Goal: Task Accomplishment & Management: Manage account settings

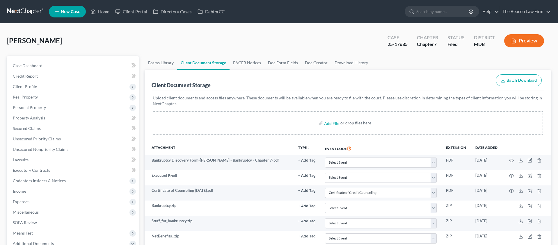
select select "14"
click at [110, 12] on link "Home" at bounding box center [100, 11] width 25 height 10
click at [108, 12] on link "Home" at bounding box center [100, 11] width 25 height 10
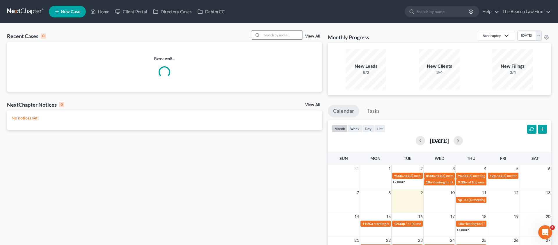
drag, startPoint x: 283, startPoint y: 35, endPoint x: 288, endPoint y: 33, distance: 5.7
click at [283, 35] on input "search" at bounding box center [282, 35] width 41 height 8
paste input "[PERSON_NAME]"
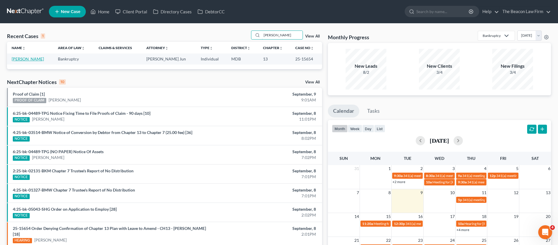
type input "[PERSON_NAME]"
drag, startPoint x: 22, startPoint y: 59, endPoint x: 34, endPoint y: 59, distance: 11.6
click at [22, 59] on link "[PERSON_NAME]" at bounding box center [28, 58] width 32 height 5
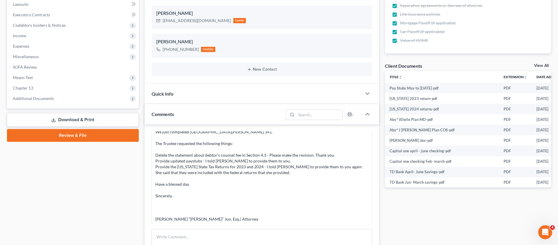
scroll to position [132, 0]
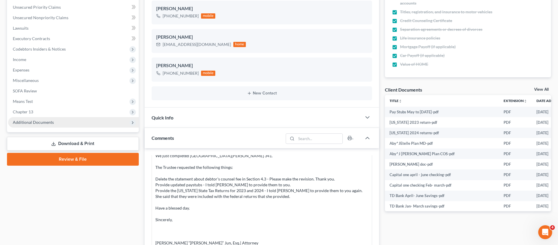
click at [48, 120] on span "Additional Documents" at bounding box center [33, 122] width 41 height 5
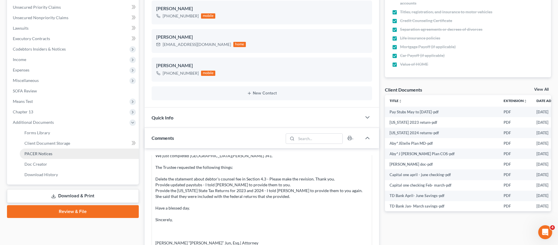
click at [43, 152] on span "PACER Notices" at bounding box center [38, 153] width 28 height 5
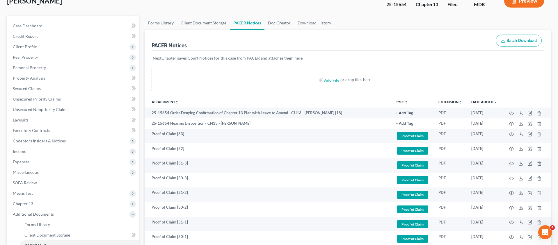
scroll to position [25, 0]
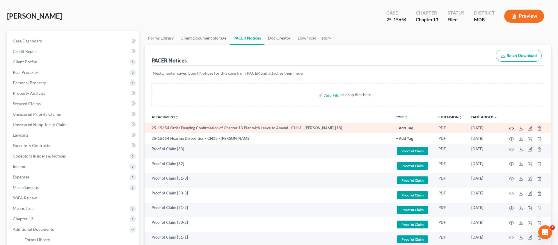
click at [510, 129] on icon "button" at bounding box center [511, 128] width 5 height 5
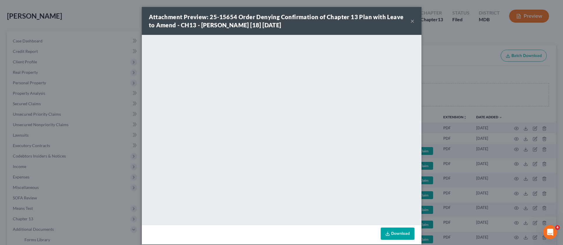
click at [410, 21] on button "×" at bounding box center [412, 20] width 4 height 7
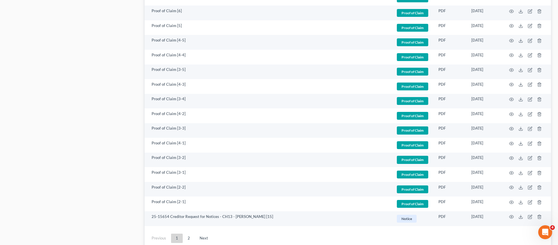
scroll to position [1051, 0]
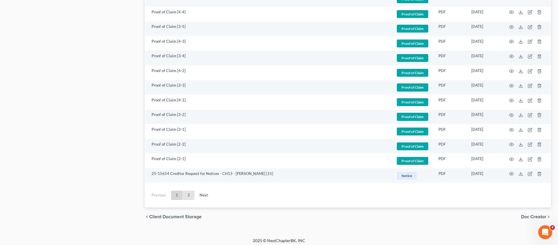
click at [188, 195] on link "2" at bounding box center [189, 195] width 12 height 9
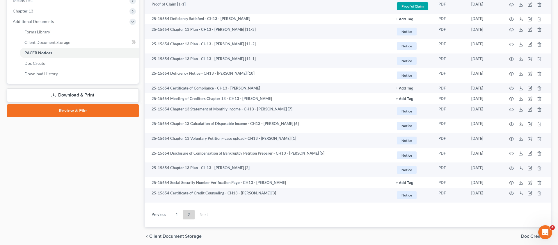
scroll to position [255, 0]
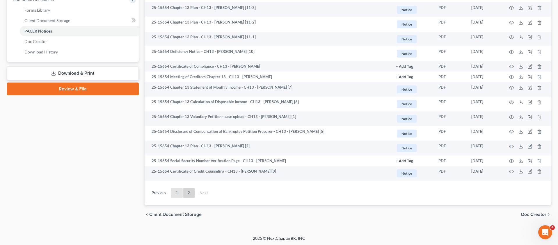
click at [178, 194] on link "1" at bounding box center [177, 193] width 12 height 9
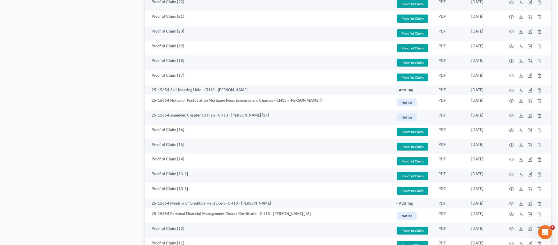
scroll to position [700, 0]
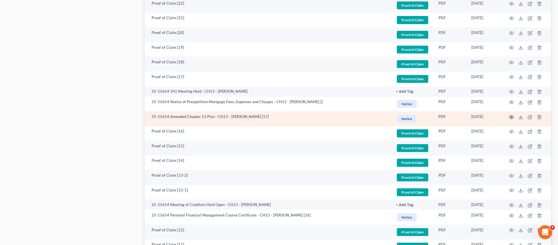
click at [512, 116] on icon "button" at bounding box center [511, 117] width 5 height 5
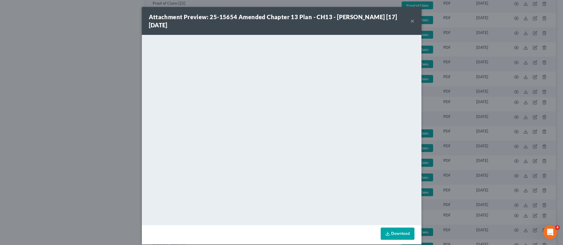
click at [410, 22] on button "×" at bounding box center [412, 20] width 4 height 7
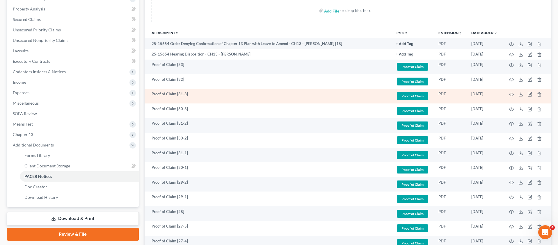
scroll to position [111, 0]
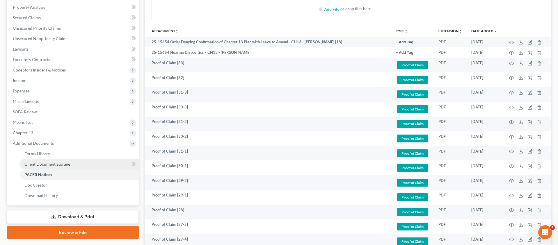
click at [45, 166] on span "Client Document Storage" at bounding box center [47, 164] width 46 height 5
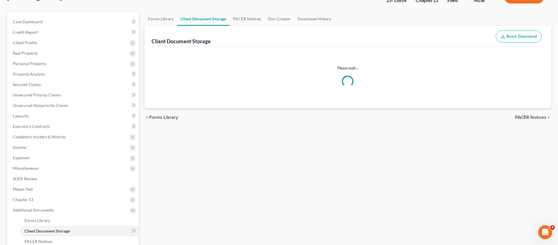
scroll to position [2, 0]
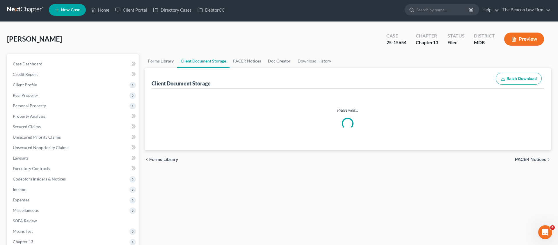
select select "14"
select select "25"
select select "36"
select select "23"
select select "27"
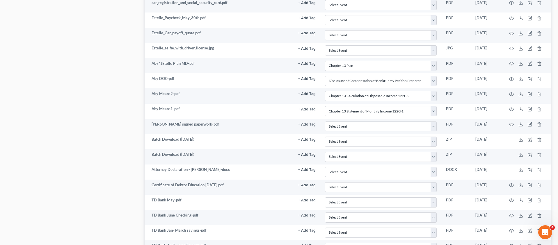
scroll to position [667, 0]
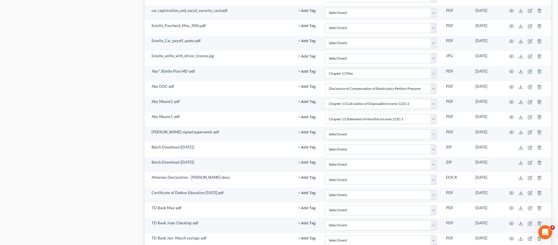
drag, startPoint x: 558, startPoint y: 160, endPoint x: 560, endPoint y: 143, distance: 17.3
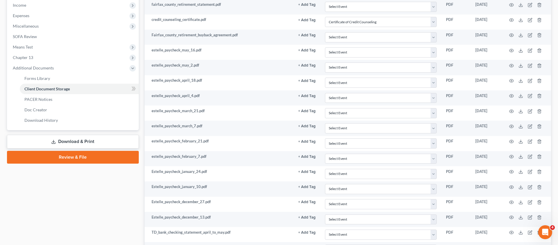
scroll to position [0, 0]
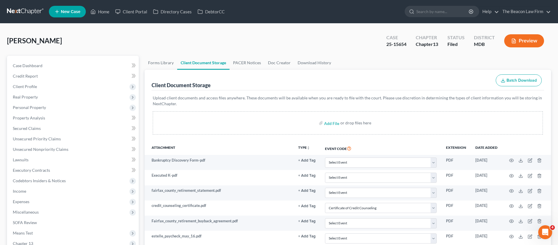
click at [139, 1] on nav "Home New Case Client Portal Directory Cases DebtorCC The Beacon Law Firm [PERSO…" at bounding box center [279, 11] width 558 height 23
click at [140, 15] on link "Client Portal" at bounding box center [131, 11] width 38 height 10
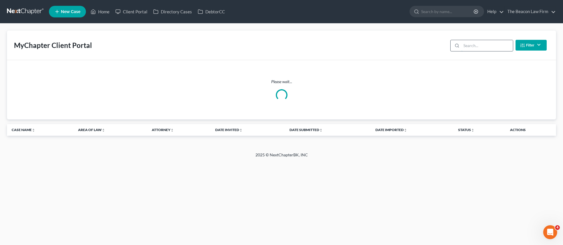
click at [483, 45] on input "search" at bounding box center [487, 45] width 52 height 11
paste input "[PERSON_NAME]"
type input "[PERSON_NAME]"
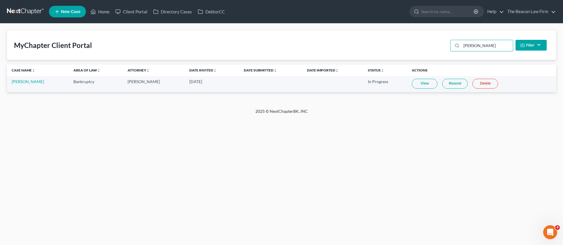
drag, startPoint x: 487, startPoint y: 45, endPoint x: 428, endPoint y: 43, distance: 58.2
click at [428, 43] on div "MyChapter Client Portal [PERSON_NAME] Filter Status Filter... Invited In Progre…" at bounding box center [281, 45] width 549 height 29
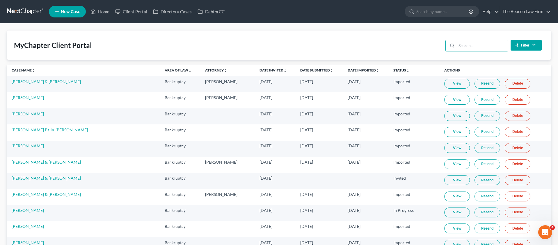
click at [260, 72] on link "Date Invited unfold_more expand_more expand_less" at bounding box center [273, 70] width 27 height 4
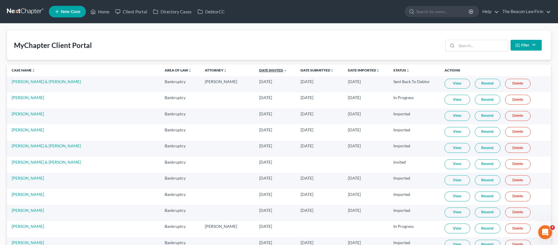
click at [259, 72] on link "Date Invited unfold_more expand_more expand_less" at bounding box center [273, 70] width 28 height 4
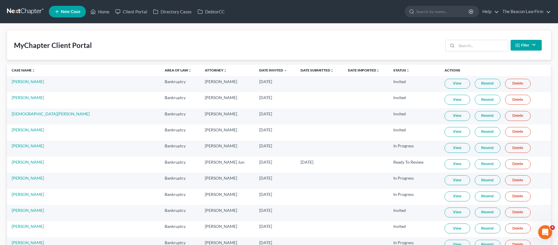
click at [373, 38] on div "MyChapter Client Portal Filter Status Filter... Invited In Progress Ready To Re…" at bounding box center [279, 45] width 544 height 29
click at [100, 15] on link "Home" at bounding box center [100, 11] width 25 height 10
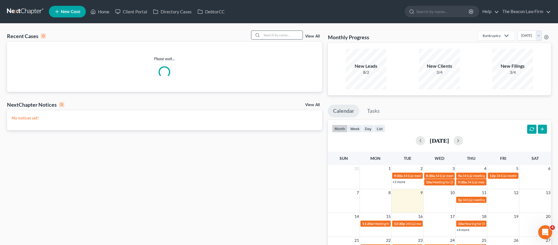
click at [276, 38] on input "search" at bounding box center [282, 35] width 41 height 8
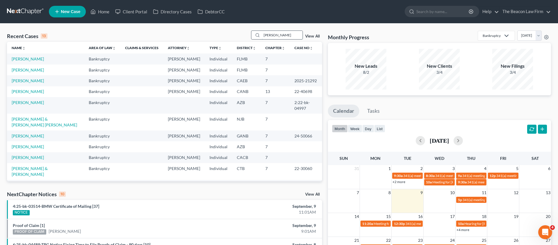
type input "[PERSON_NAME]"
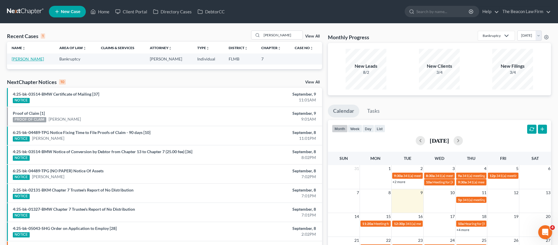
click at [32, 58] on link "[PERSON_NAME]" at bounding box center [28, 58] width 32 height 5
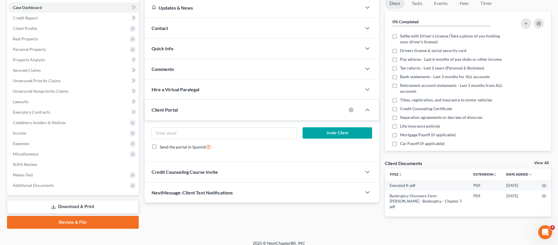
scroll to position [64, 0]
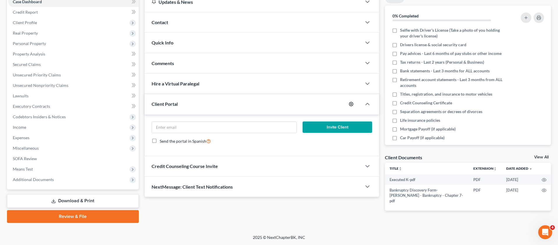
click at [352, 103] on icon "button" at bounding box center [351, 104] width 5 height 5
select select "2"
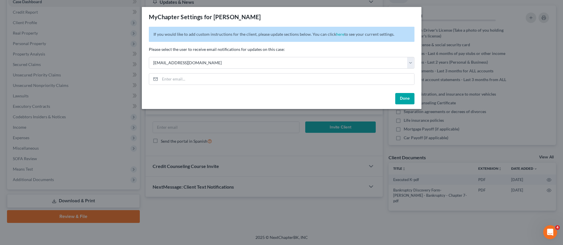
click at [403, 102] on button "Done" at bounding box center [404, 99] width 19 height 12
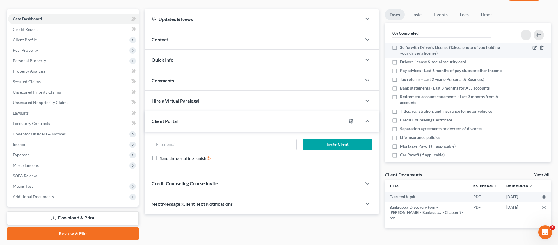
scroll to position [40, 0]
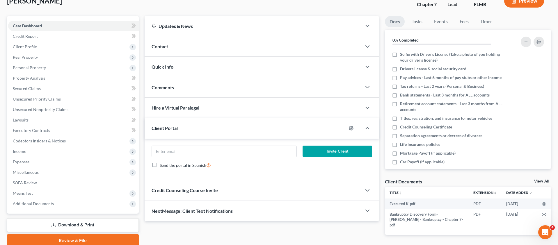
click at [178, 46] on div "Contact" at bounding box center [253, 46] width 217 height 20
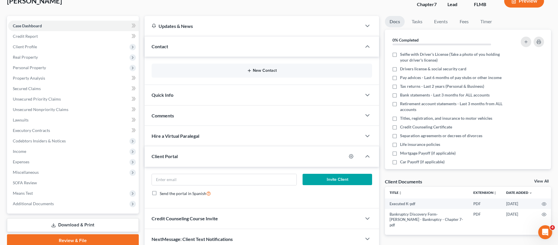
click at [281, 73] on button "New Contact" at bounding box center [262, 70] width 212 height 5
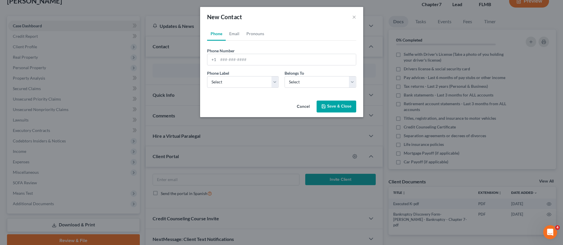
click at [261, 49] on div "Phone Number * +1" at bounding box center [281, 57] width 155 height 18
drag, startPoint x: 243, startPoint y: 31, endPoint x: 240, endPoint y: 34, distance: 4.1
click at [243, 32] on link "Pronouns" at bounding box center [255, 34] width 25 height 14
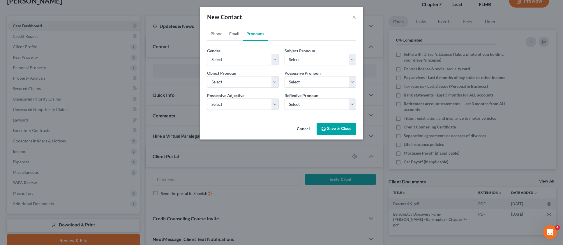
click at [236, 34] on link "Email" at bounding box center [234, 34] width 17 height 14
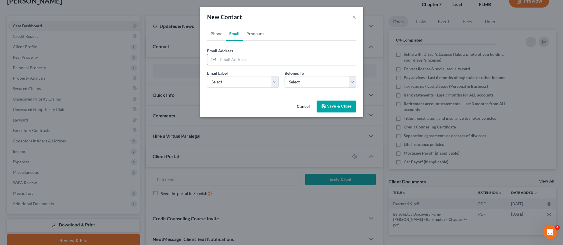
paste input "[EMAIL_ADDRESS][DOMAIN_NAME]"
type input "[EMAIL_ADDRESS][DOMAIN_NAME]"
select select "0"
drag, startPoint x: 234, startPoint y: 82, endPoint x: 303, endPoint y: 86, distance: 68.8
click at [303, 86] on div "Email Label Select Home Work Other Belongs To * Select Client Other" at bounding box center [281, 81] width 155 height 22
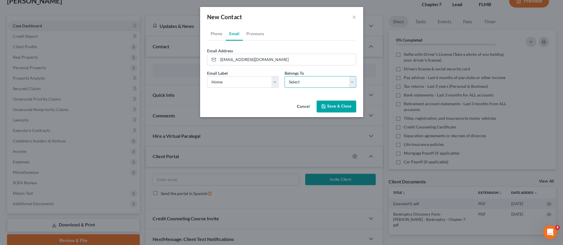
select select "0"
click at [332, 109] on button "Save & Close" at bounding box center [336, 107] width 40 height 12
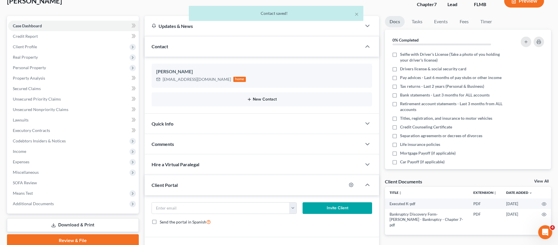
click at [261, 100] on button "New Contact" at bounding box center [262, 99] width 212 height 5
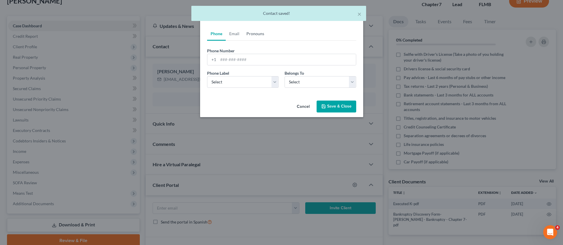
click at [257, 37] on link "Pronouns" at bounding box center [255, 34] width 25 height 14
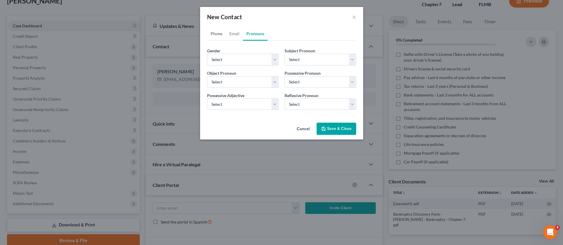
click at [219, 32] on link "Phone" at bounding box center [216, 34] width 19 height 14
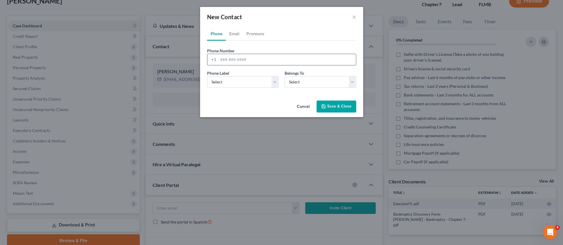
click at [219, 56] on div "Phone Number * +1" at bounding box center [281, 57] width 155 height 18
click at [222, 60] on input "tel" at bounding box center [287, 59] width 138 height 11
paste input "[PHONE_NUMBER]"
type input "[PHONE_NUMBER]"
select select "0"
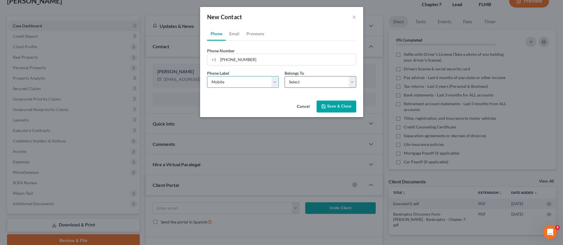
drag, startPoint x: 224, startPoint y: 80, endPoint x: 298, endPoint y: 83, distance: 74.3
click at [299, 81] on div "Phone Label * Select Mobile Home Work Other Belongs To * Select Client Other" at bounding box center [281, 81] width 155 height 22
select select "0"
click at [336, 106] on button "Save & Close" at bounding box center [336, 107] width 40 height 12
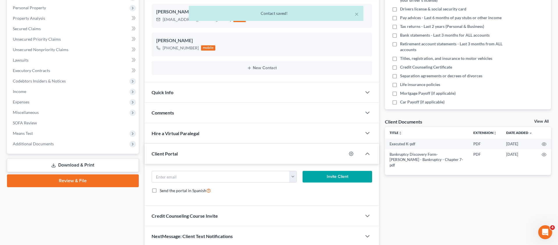
scroll to position [119, 0]
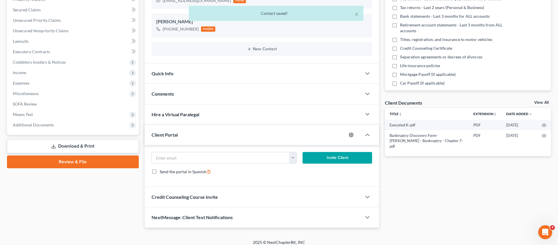
click at [351, 134] on circle "button" at bounding box center [351, 134] width 1 height 1
select select "2"
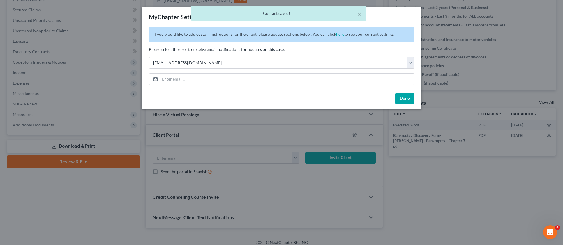
click at [400, 98] on button "Done" at bounding box center [404, 99] width 19 height 12
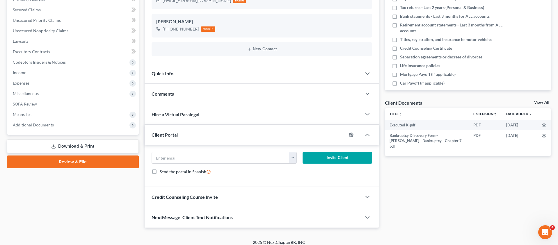
scroll to position [0, 0]
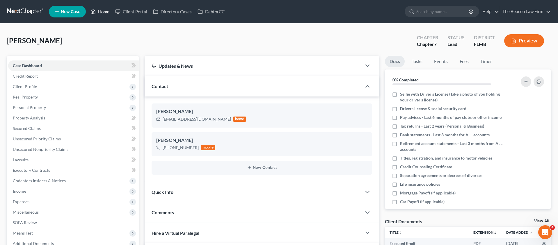
click at [109, 12] on link "Home" at bounding box center [100, 11] width 25 height 10
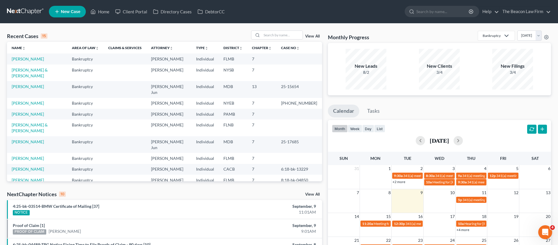
click at [142, 3] on nav "Home New Case Client Portal Directory Cases DebtorCC The Beacon Law Firm [PERSO…" at bounding box center [279, 11] width 558 height 23
